Goal: Task Accomplishment & Management: Use online tool/utility

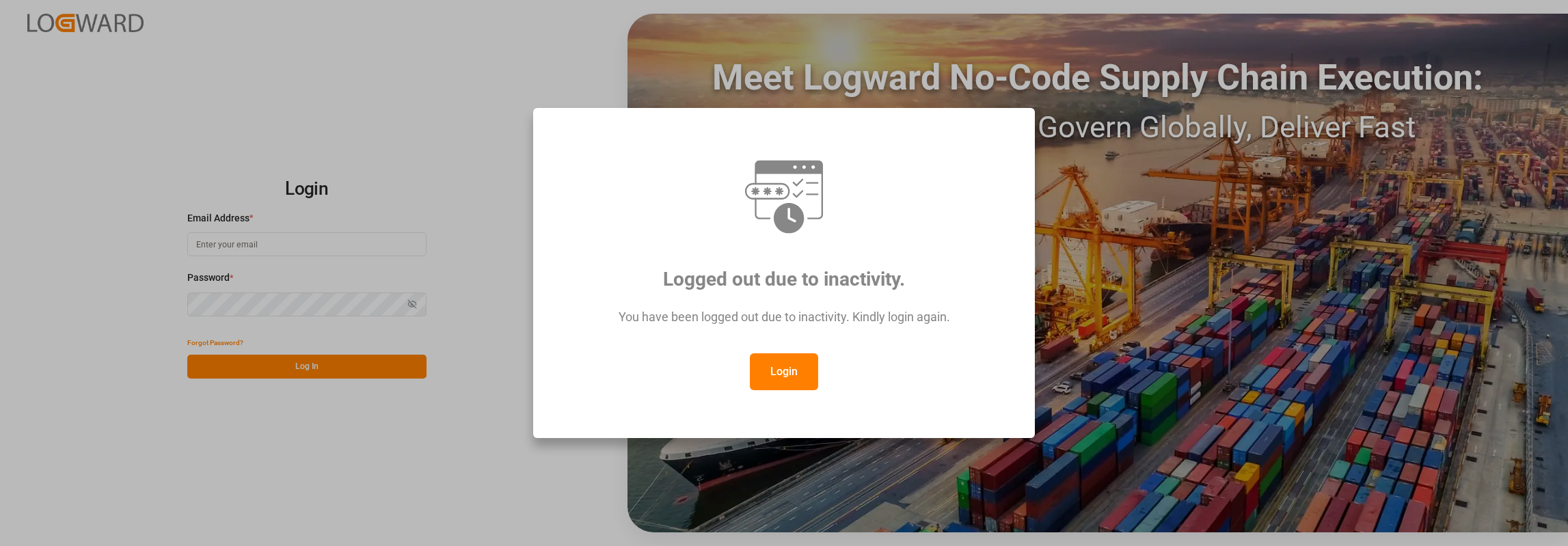
click at [760, 360] on button "Login" at bounding box center [783, 371] width 69 height 37
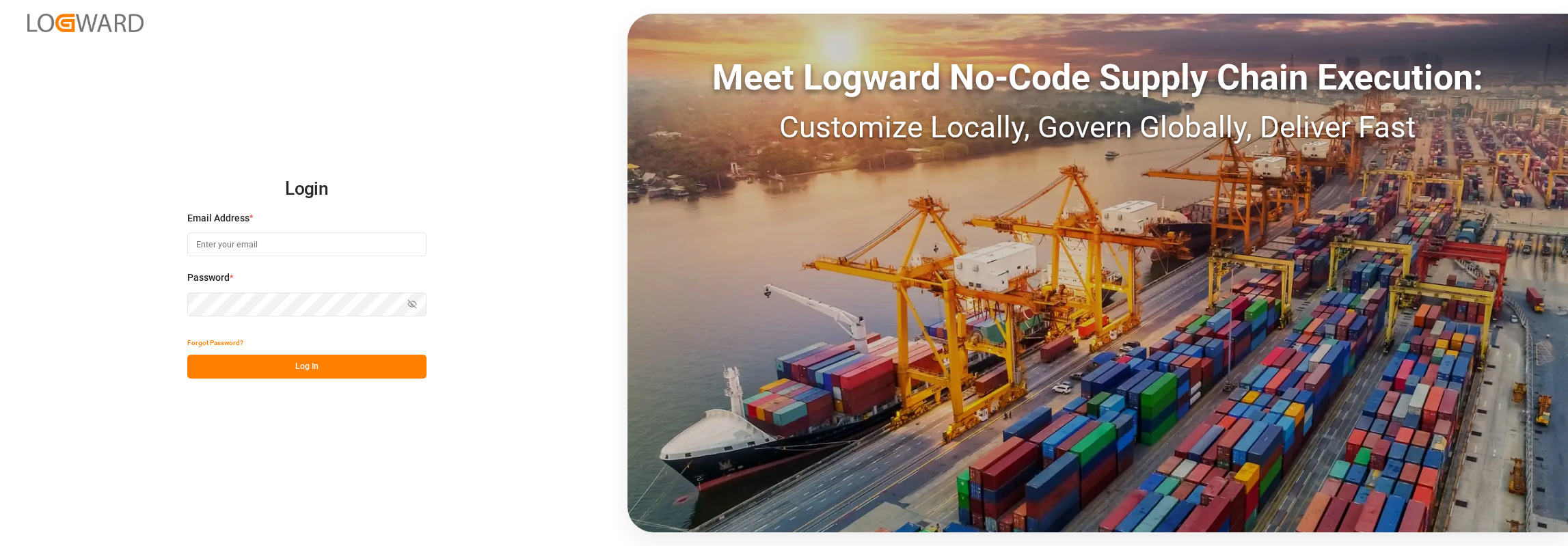
click at [298, 246] on input at bounding box center [306, 244] width 239 height 24
type input "[PERSON_NAME][EMAIL_ADDRESS][PERSON_NAME][DOMAIN_NAME]"
click at [314, 367] on button "Log In" at bounding box center [306, 366] width 239 height 24
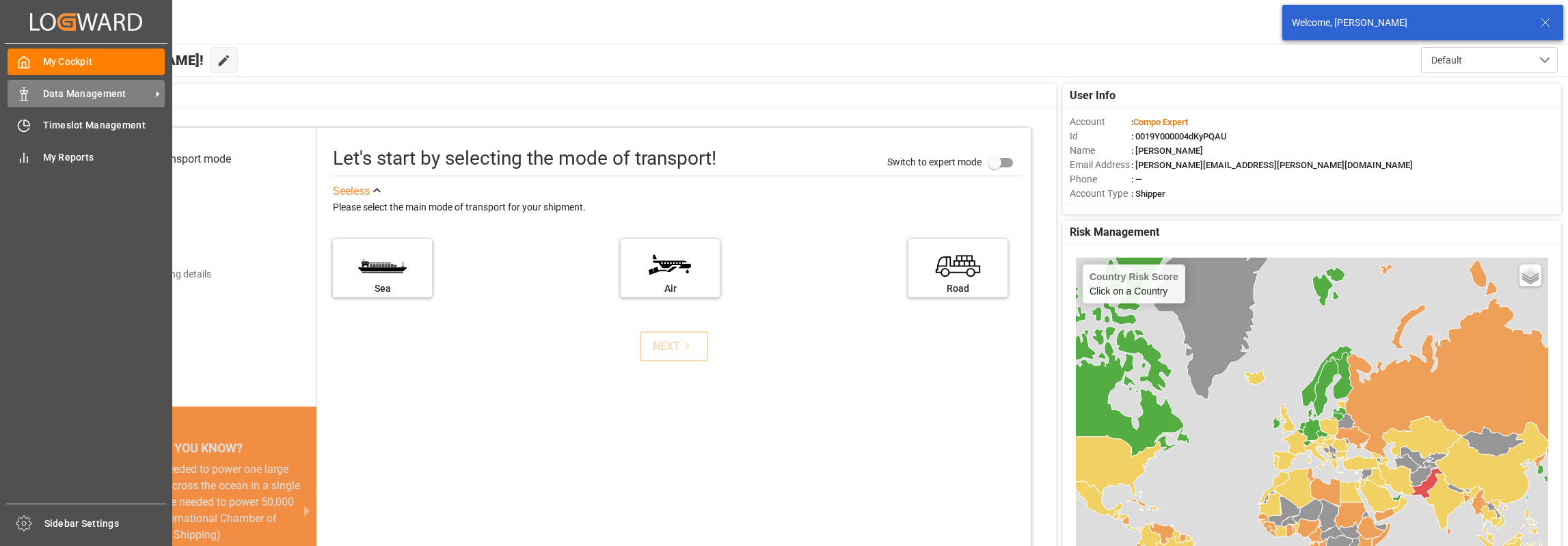
click at [79, 92] on span "Data Management" at bounding box center [98, 94] width 108 height 14
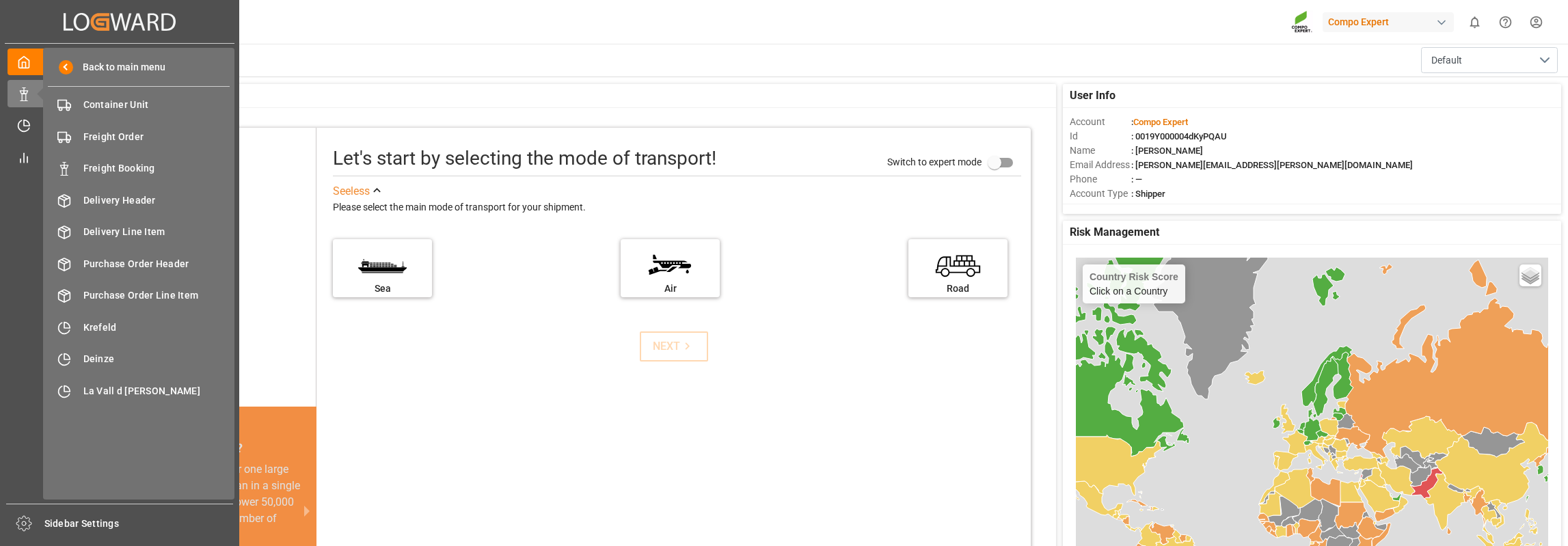
click at [30, 207] on div "My Cockpit My Cockpit Data Management Data Management Timeslot Management Times…" at bounding box center [120, 273] width 230 height 460
click at [20, 121] on icon at bounding box center [24, 126] width 14 height 14
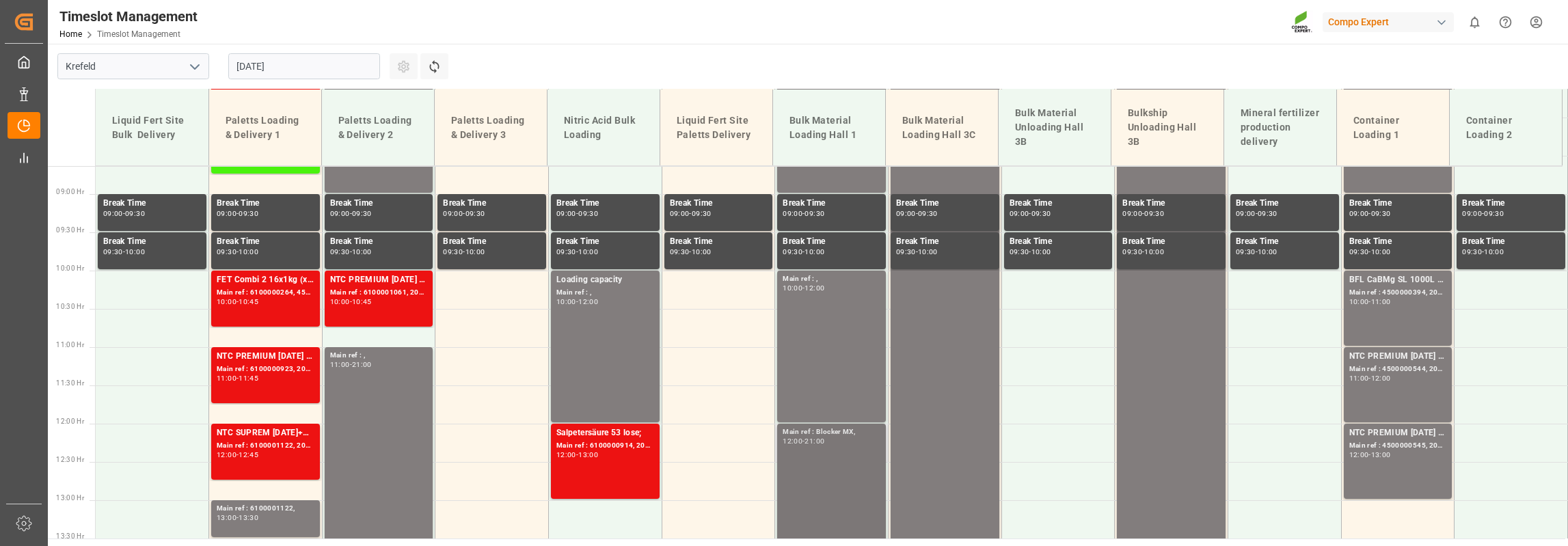
scroll to position [579, 0]
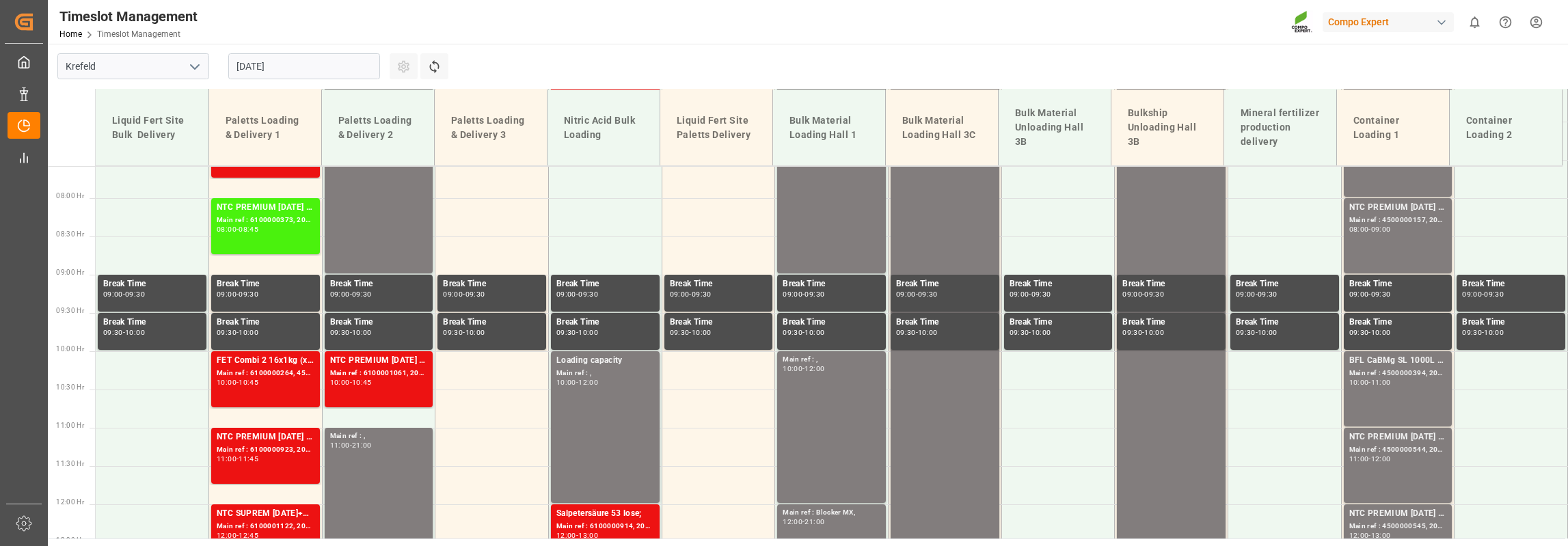
click at [315, 71] on input "[DATE]" at bounding box center [304, 66] width 152 height 26
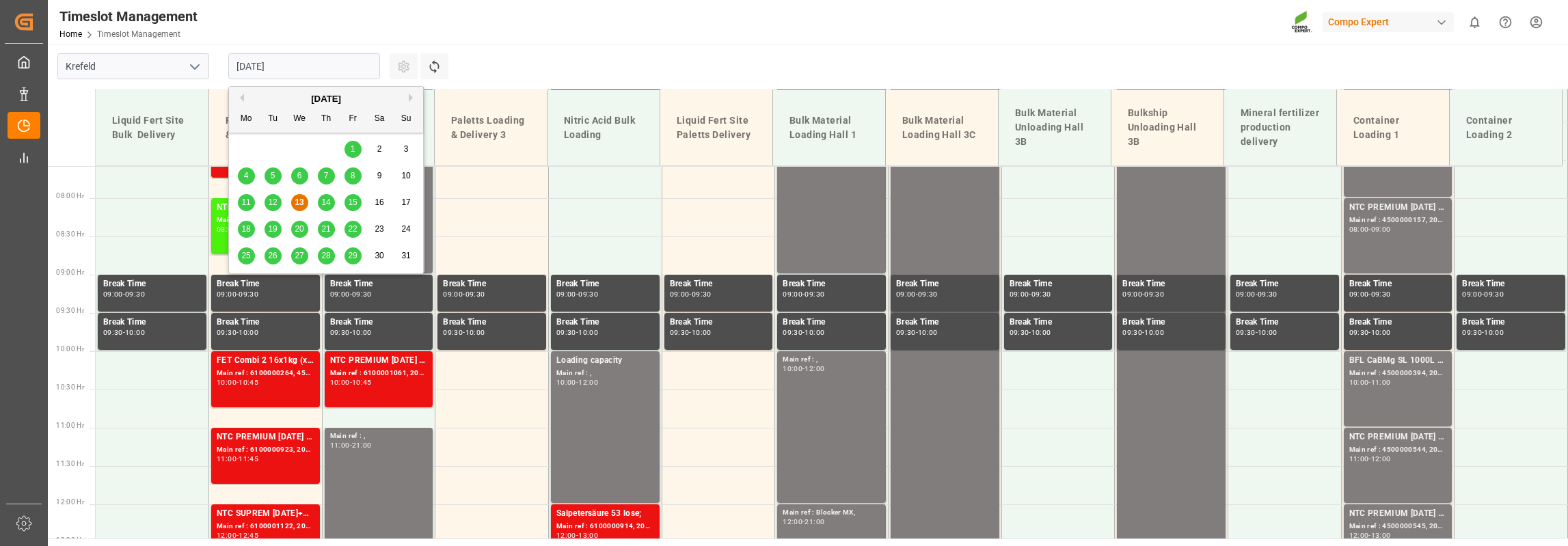
click at [298, 232] on span "20" at bounding box center [299, 229] width 9 height 10
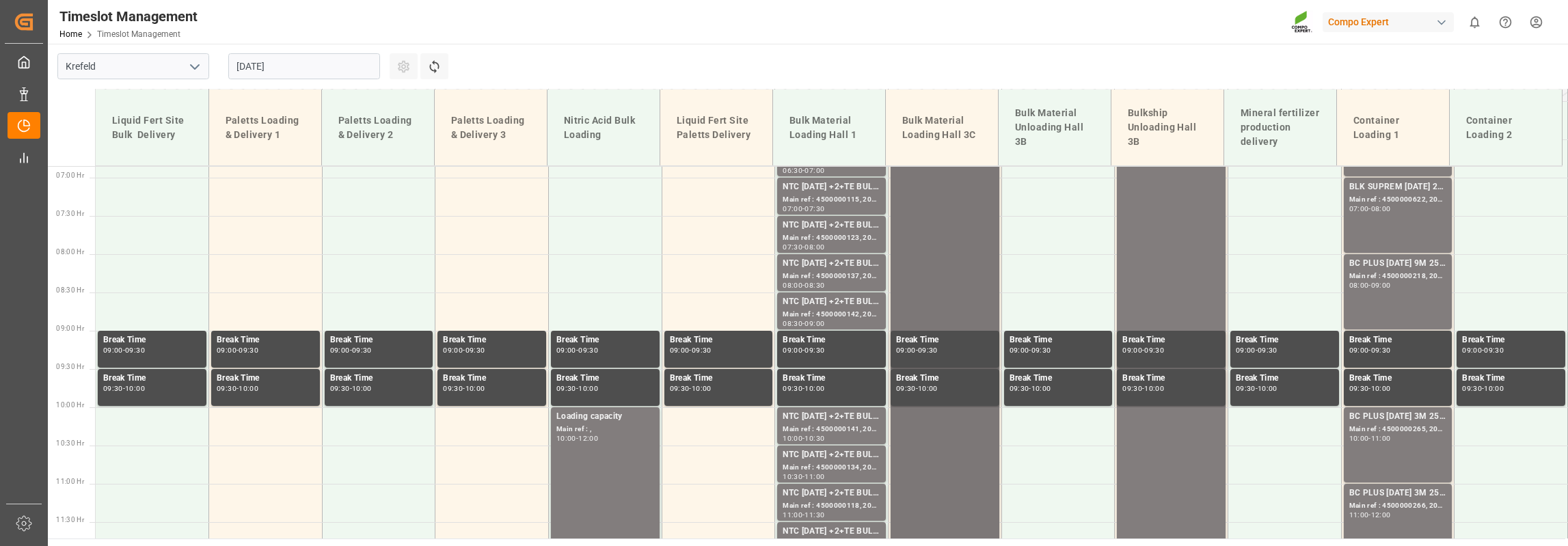
scroll to position [439, 0]
